Goal: Ask a question

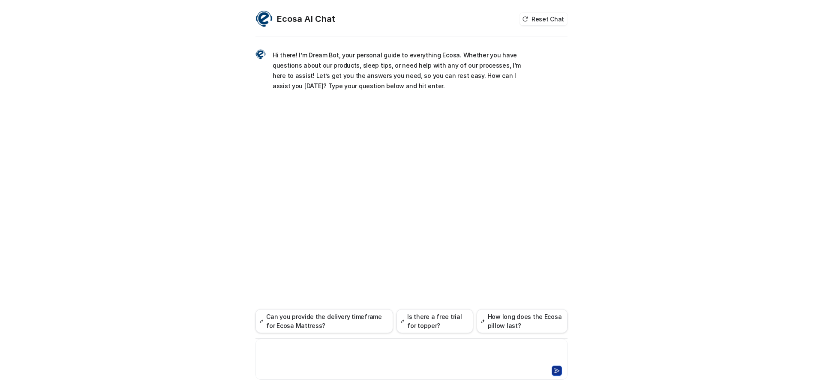
click at [432, 351] on div at bounding box center [412, 355] width 308 height 20
click at [558, 369] on icon at bounding box center [557, 371] width 6 height 6
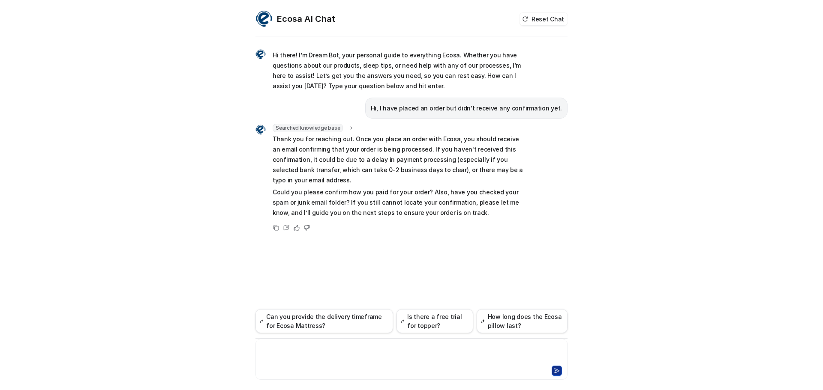
click at [387, 354] on div at bounding box center [412, 355] width 308 height 20
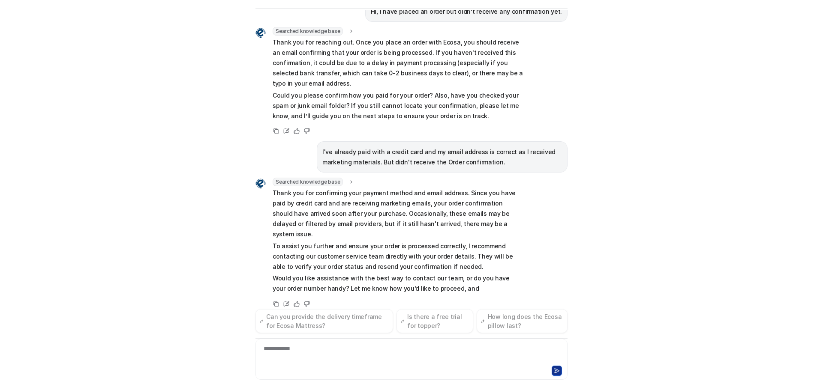
scroll to position [79, 0]
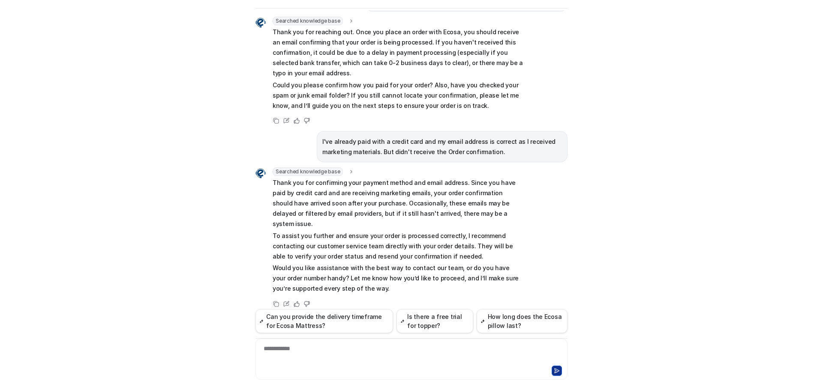
click at [350, 350] on div "**********" at bounding box center [412, 355] width 308 height 20
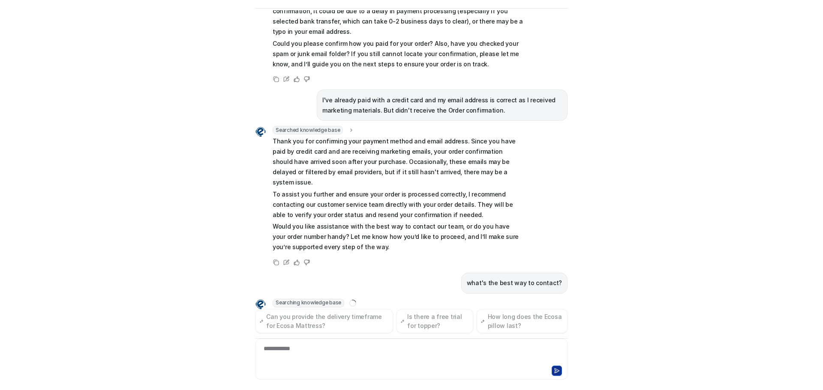
scroll to position [135, 0]
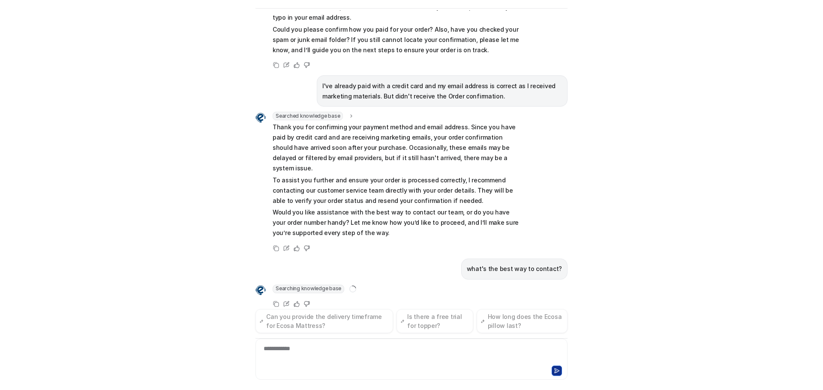
drag, startPoint x: 350, startPoint y: 350, endPoint x: 361, endPoint y: 387, distance: 39.5
click at [361, 387] on div "Hi there! I’m Dream Bot, your personal guide to everything Ecosa. Whether you h…" at bounding box center [411, 200] width 312 height 380
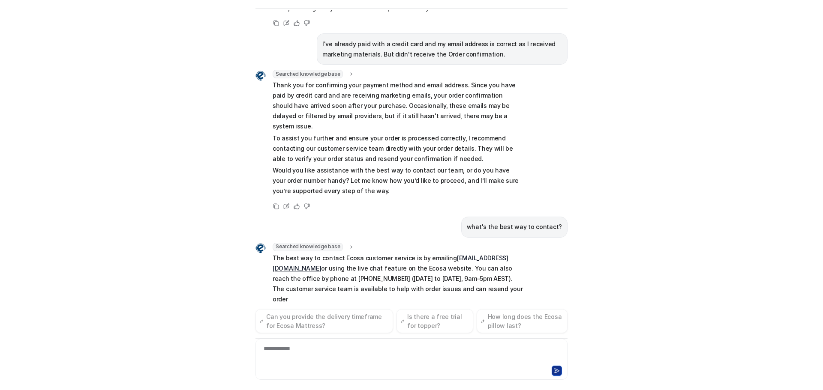
scroll to position [187, 0]
